Goal: Information Seeking & Learning: Learn about a topic

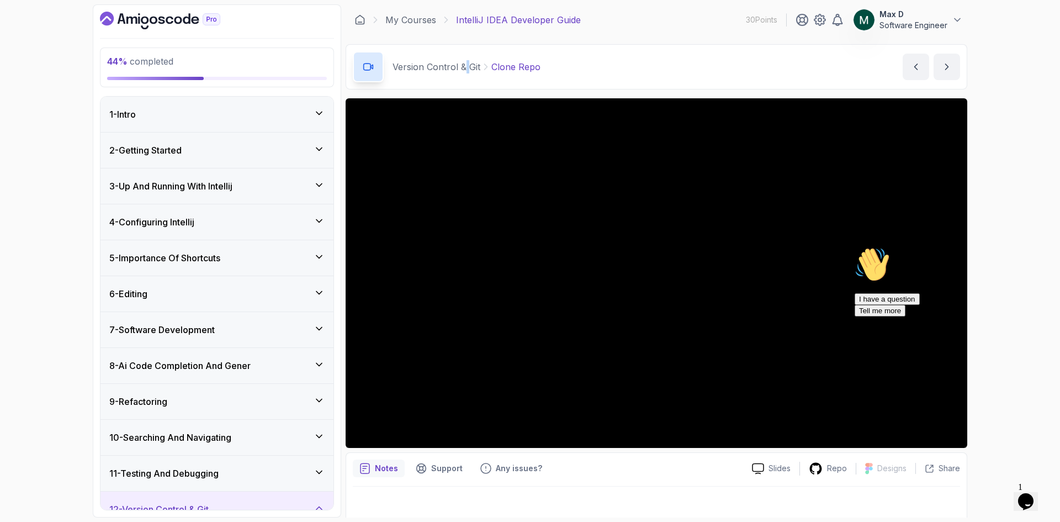
scroll to position [413, 0]
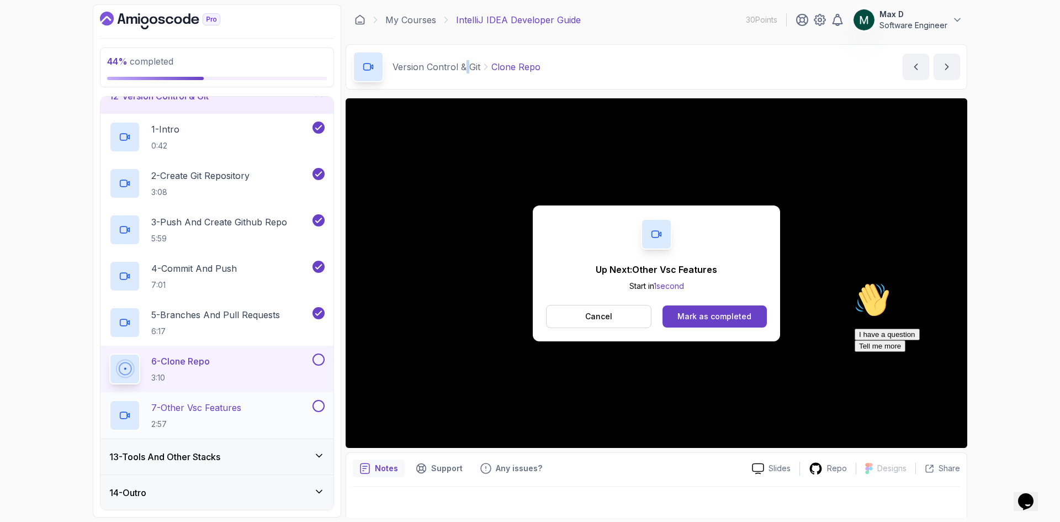
click at [234, 408] on p "7 - Other Vsc Features" at bounding box center [196, 407] width 90 height 13
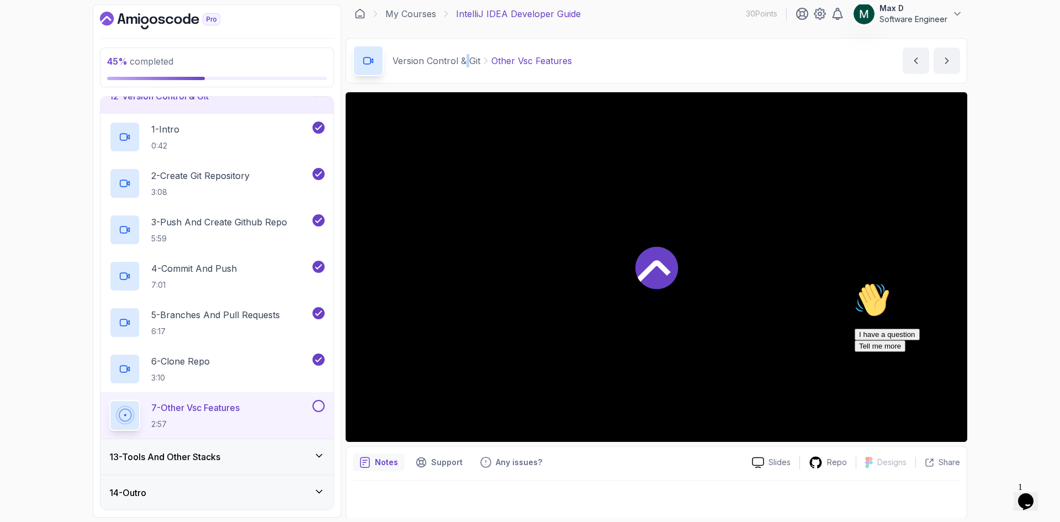
scroll to position [7, 0]
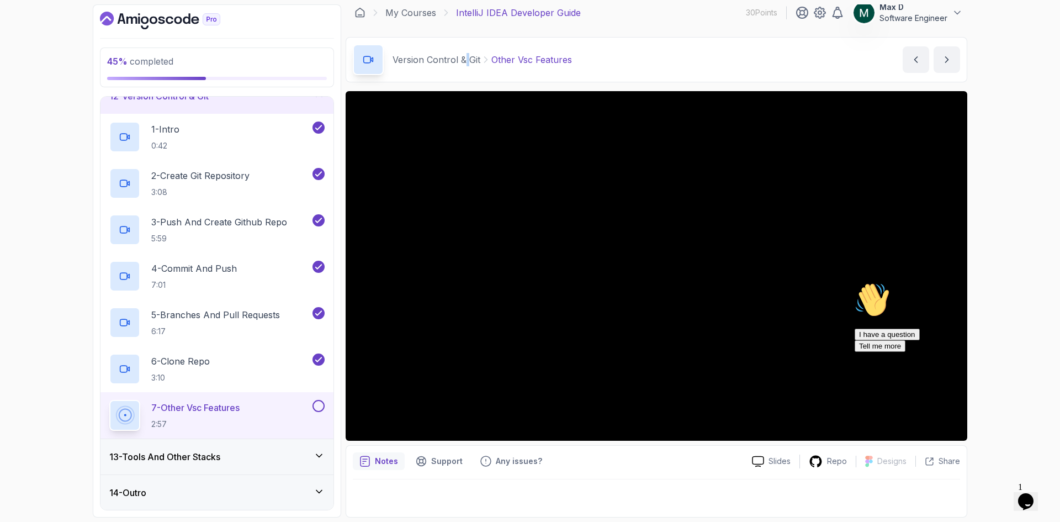
click at [321, 457] on icon at bounding box center [319, 455] width 11 height 11
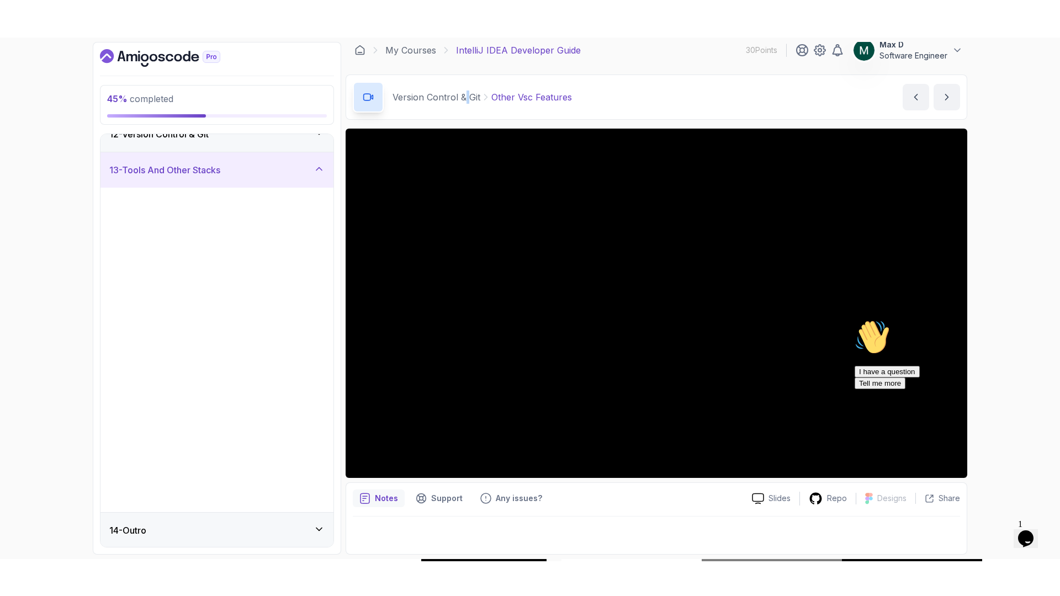
scroll to position [413, 0]
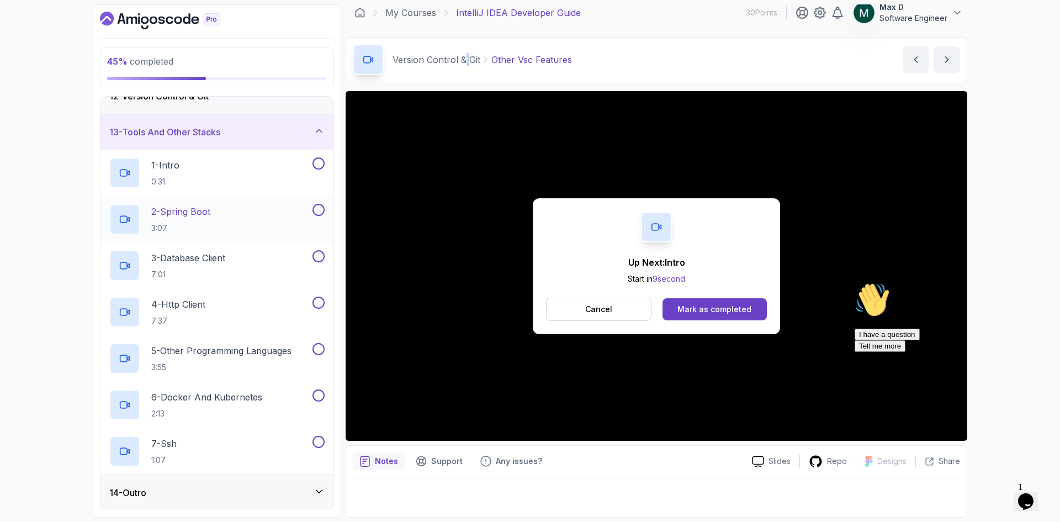
click at [193, 210] on p "2 - Spring Boot" at bounding box center [180, 211] width 59 height 13
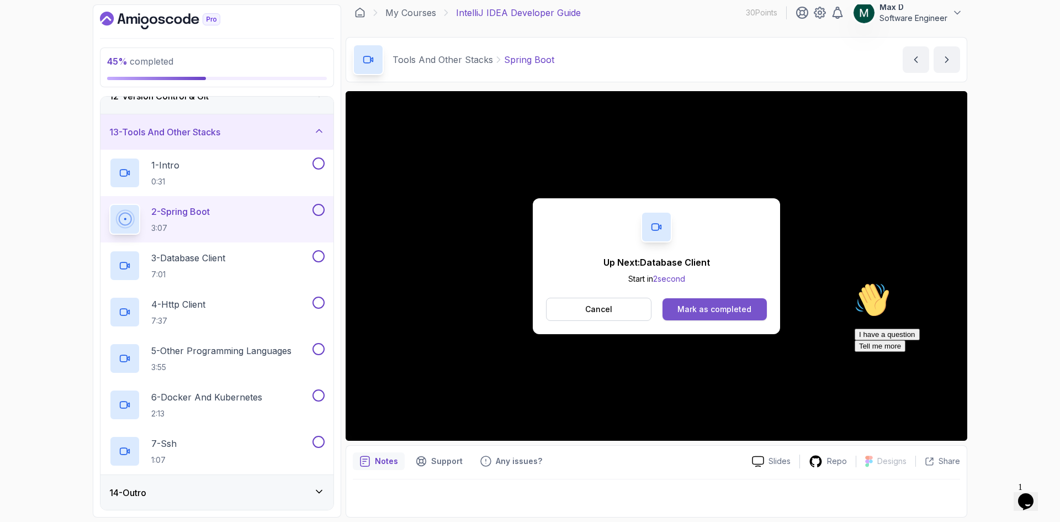
click at [696, 310] on div "Mark as completed" at bounding box center [715, 309] width 74 height 11
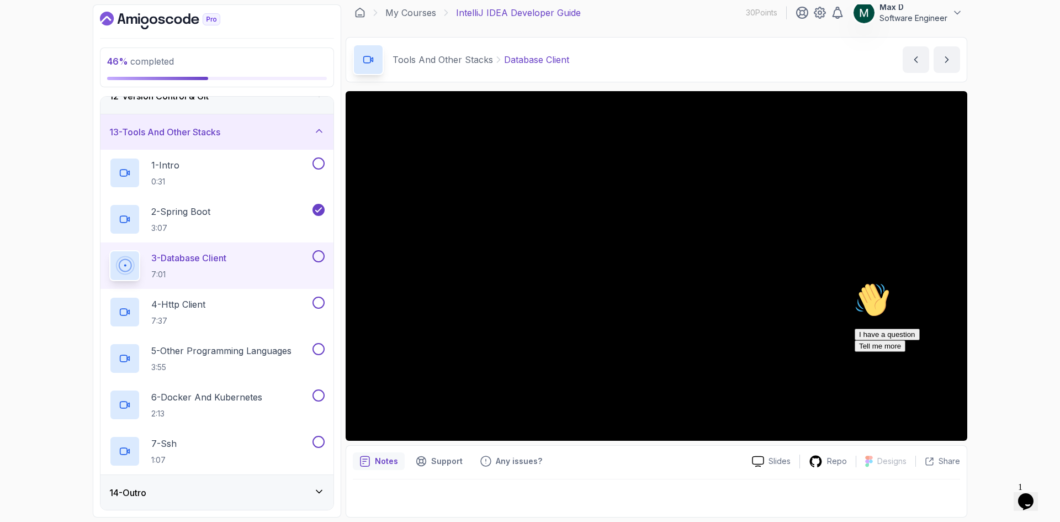
click at [955, 352] on div "I have a question Tell me more" at bounding box center [954, 340] width 199 height 23
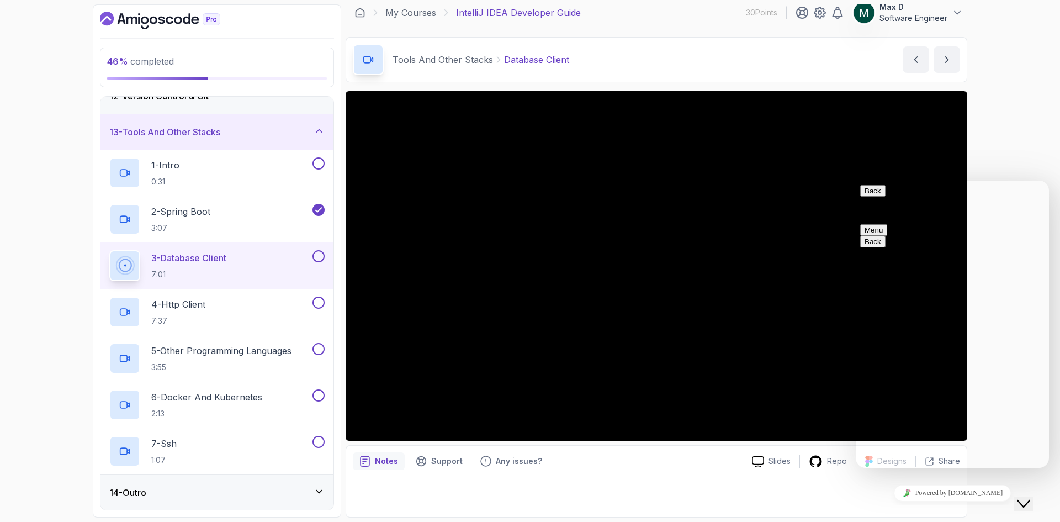
click at [1021, 497] on div "Close Chat This icon closes the chat window." at bounding box center [1023, 503] width 13 height 13
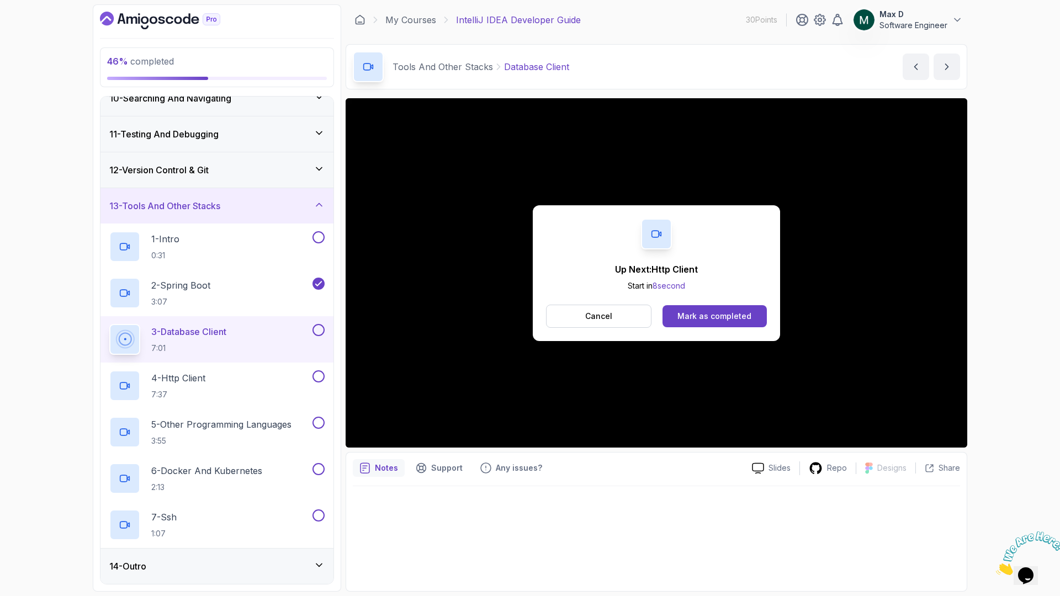
scroll to position [413, 0]
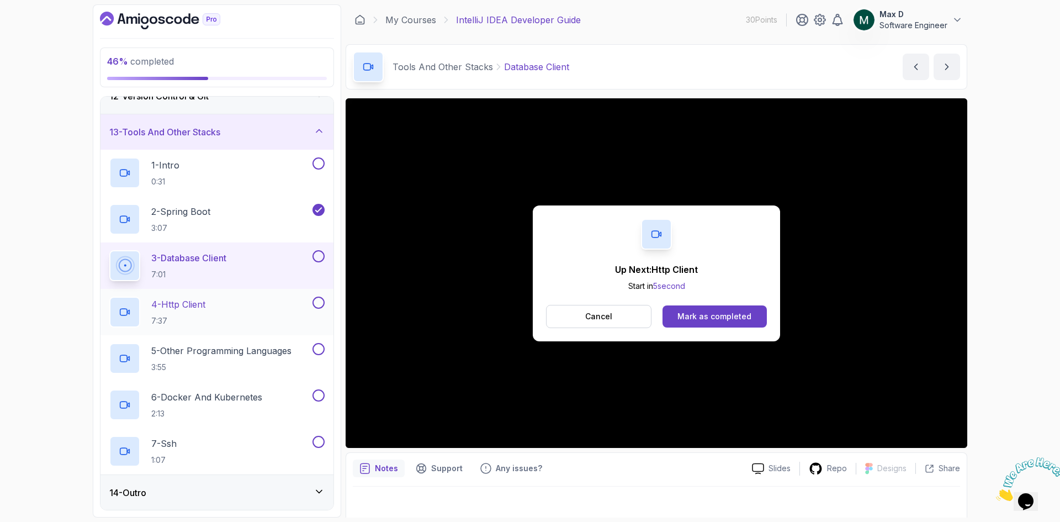
click at [197, 306] on p "4 - Http Client" at bounding box center [178, 304] width 54 height 13
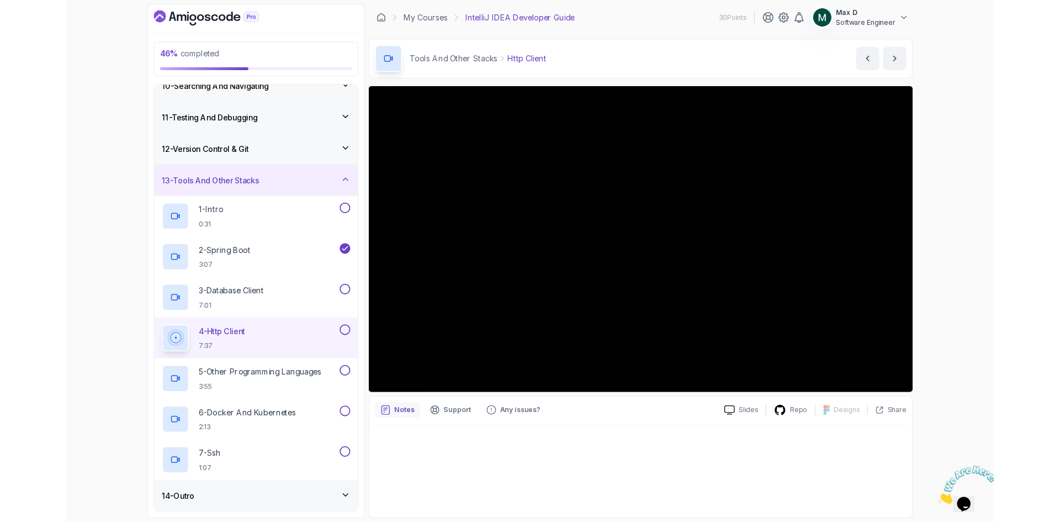
scroll to position [413, 0]
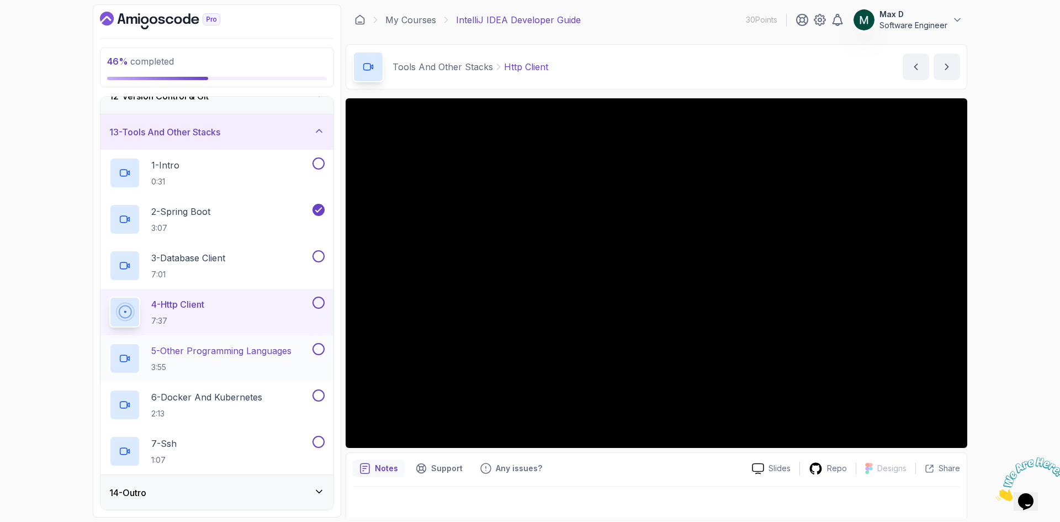
click at [264, 354] on p "5 - Other Programming Languages" at bounding box center [221, 350] width 140 height 13
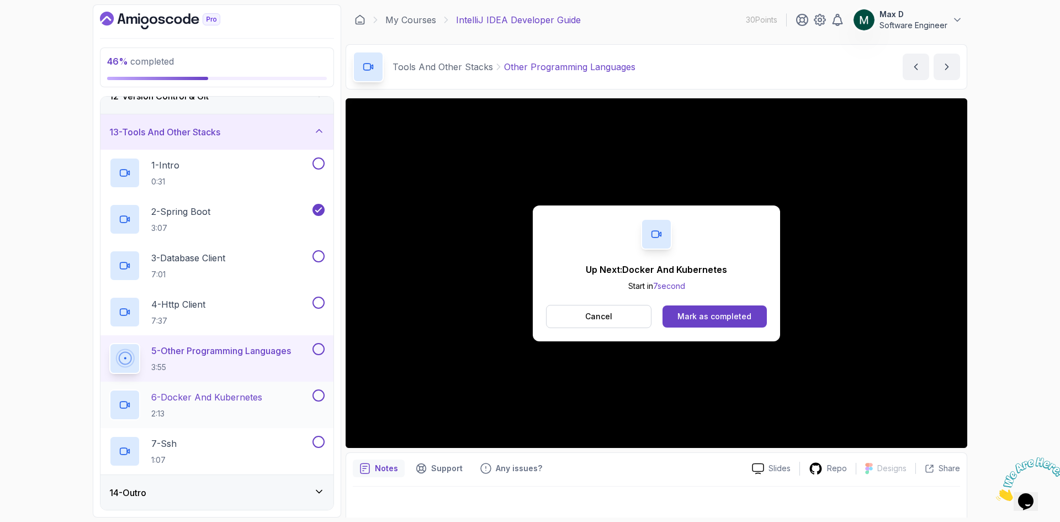
click at [230, 399] on p "6 - Docker And Kubernetes" at bounding box center [206, 396] width 111 height 13
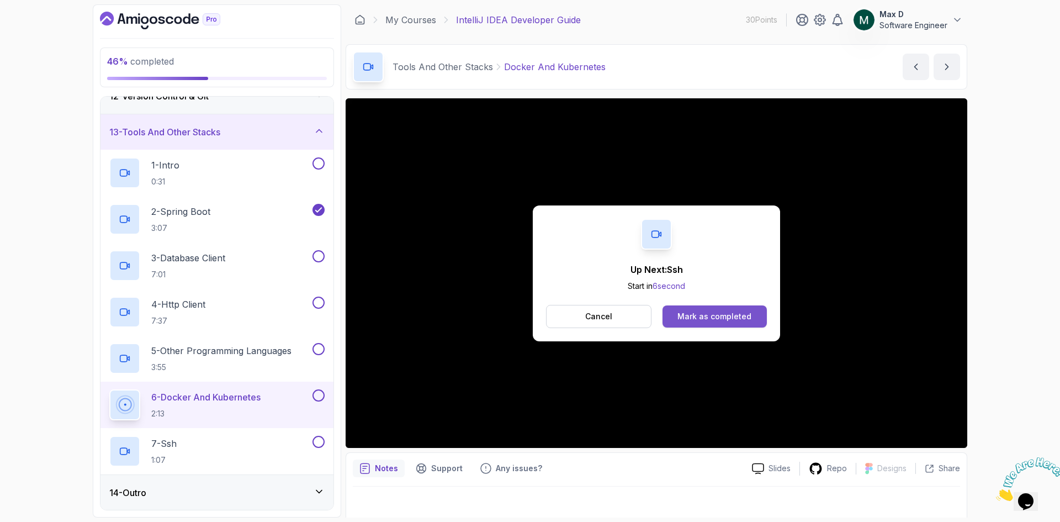
click at [703, 316] on div "Mark as completed" at bounding box center [715, 316] width 74 height 11
